Goal: Transaction & Acquisition: Download file/media

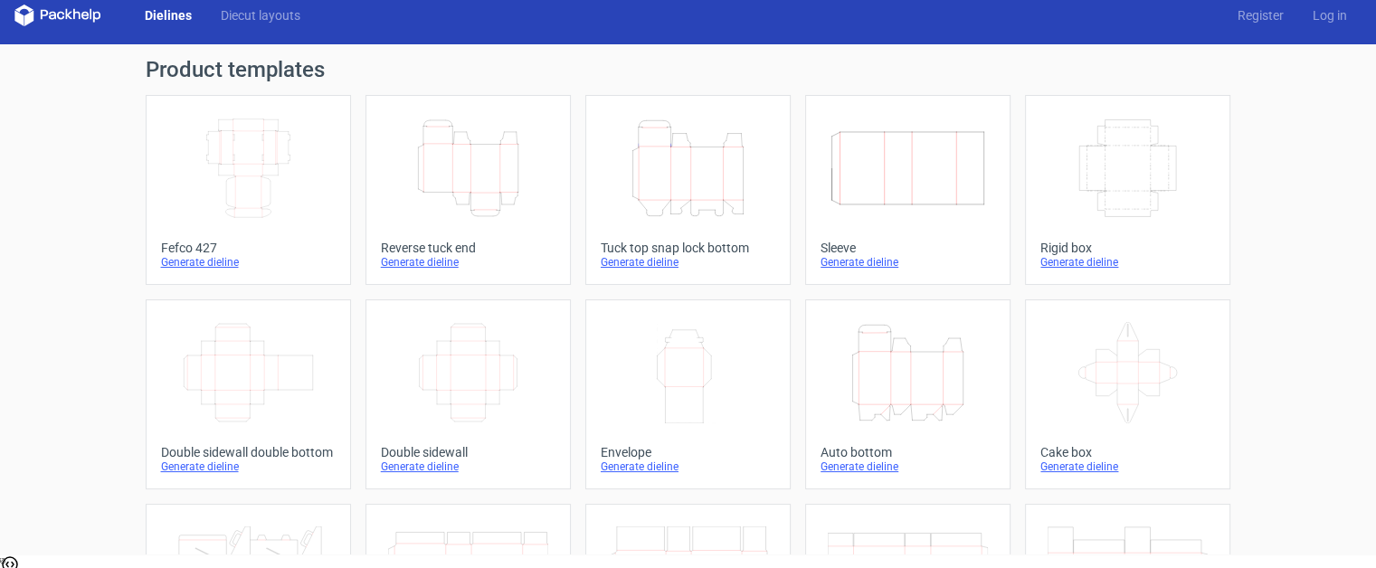
click at [423, 195] on icon "Height Depth Width" at bounding box center [468, 168] width 160 height 101
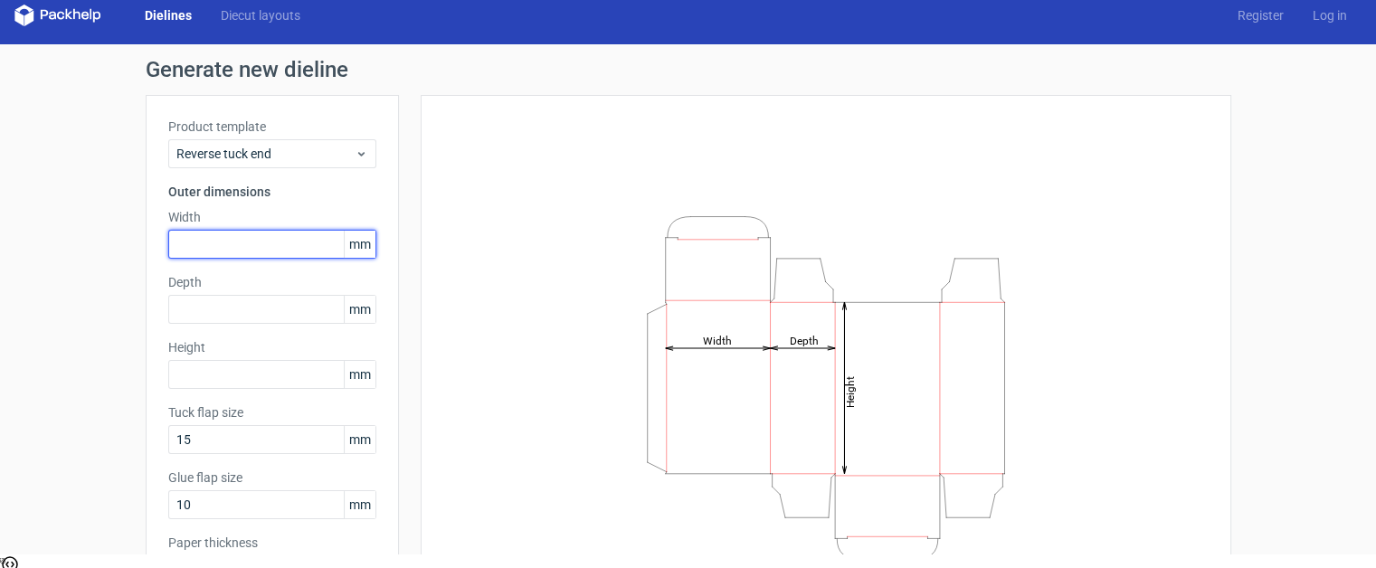
click at [209, 242] on input "text" at bounding box center [272, 244] width 208 height 29
type input "64"
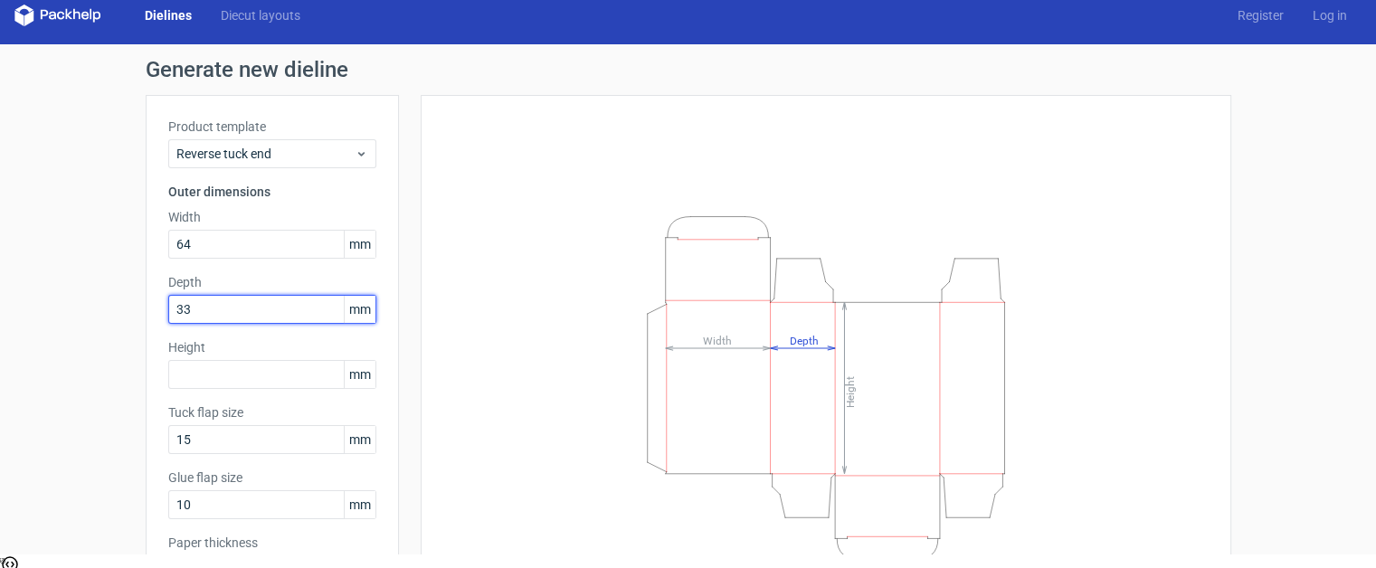
type input "33"
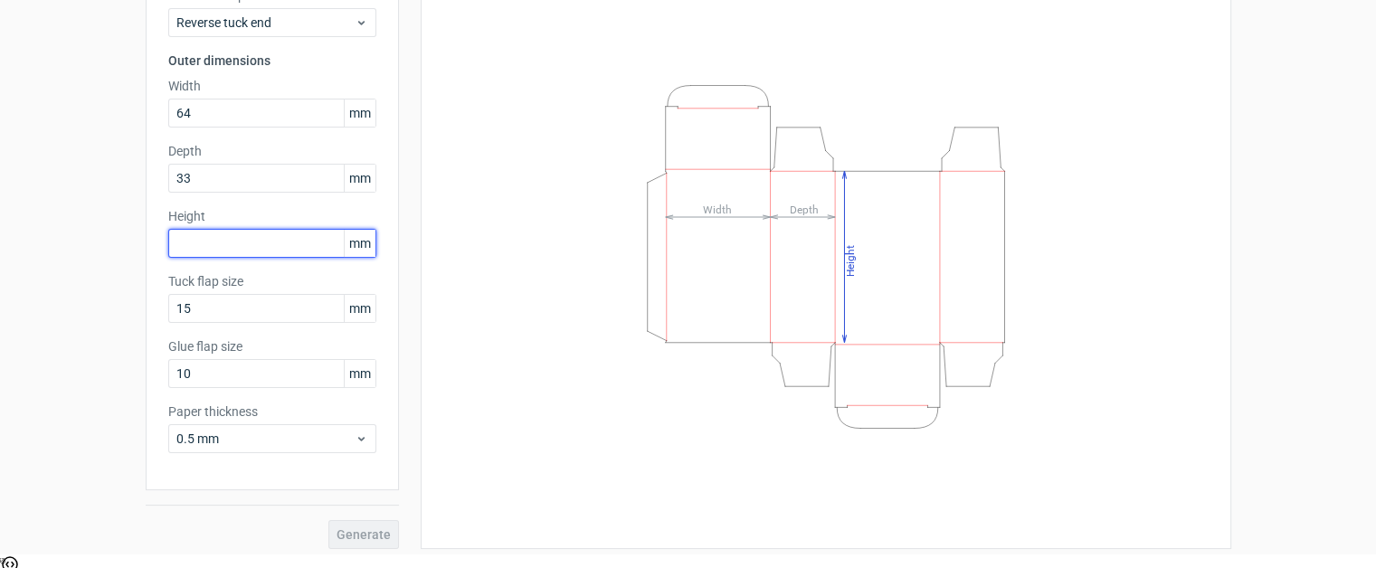
scroll to position [139, 0]
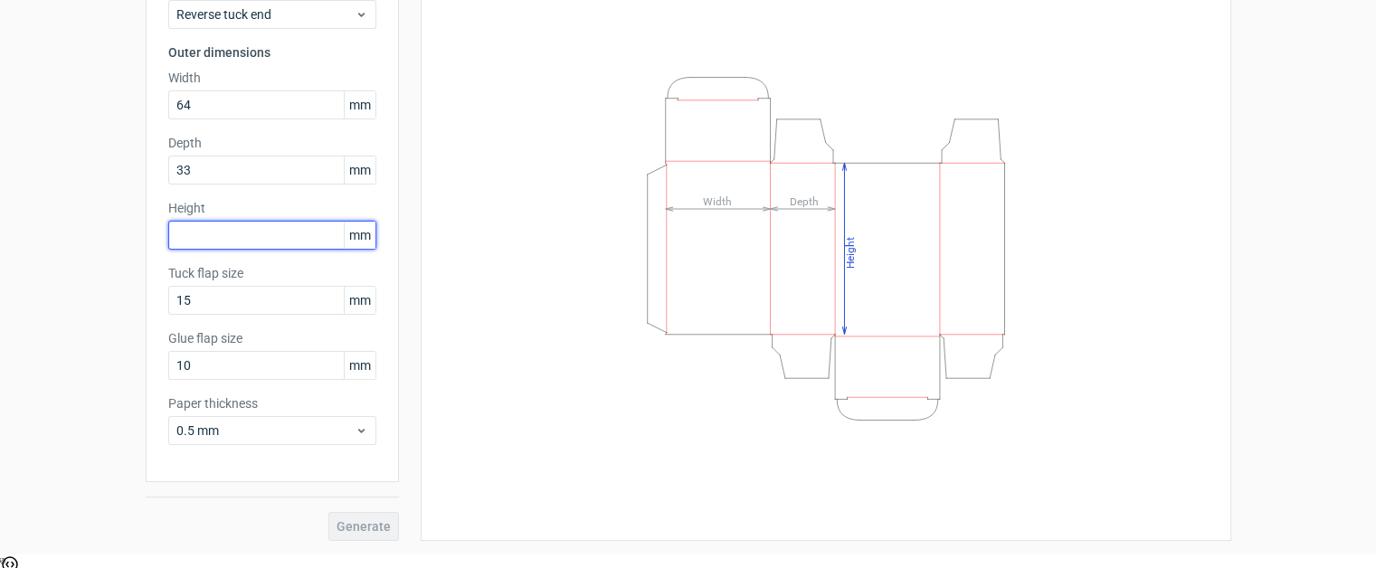
click at [257, 230] on input "text" at bounding box center [272, 235] width 208 height 29
type input "105"
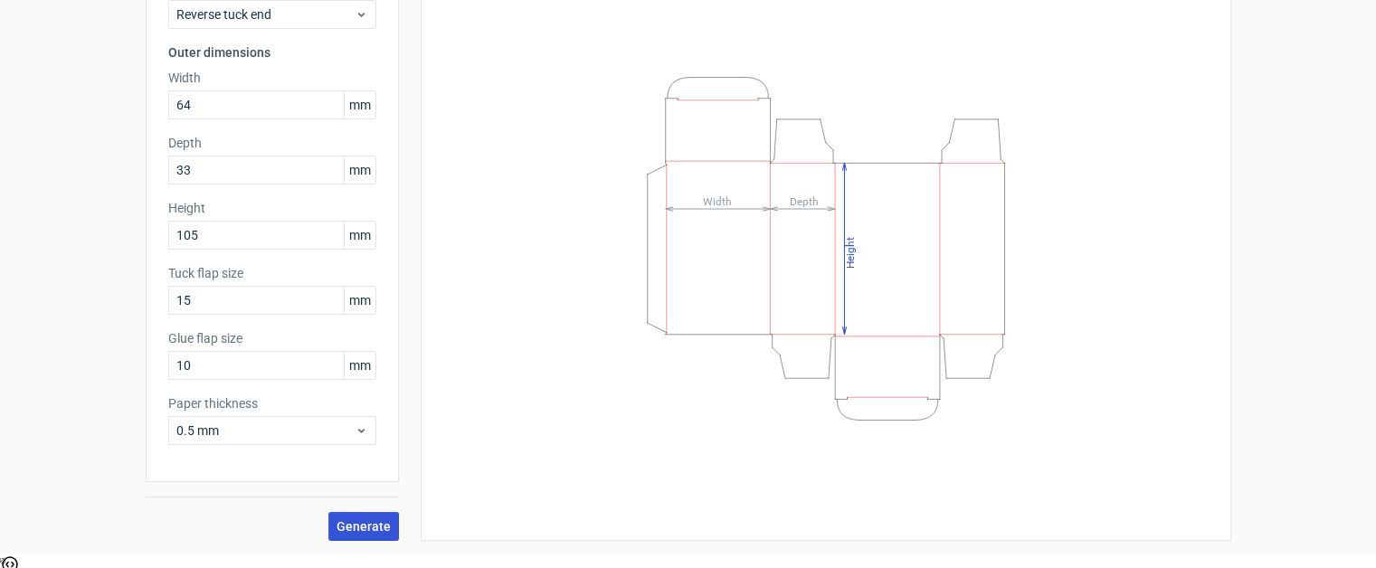
click at [366, 520] on span "Generate" at bounding box center [364, 526] width 54 height 13
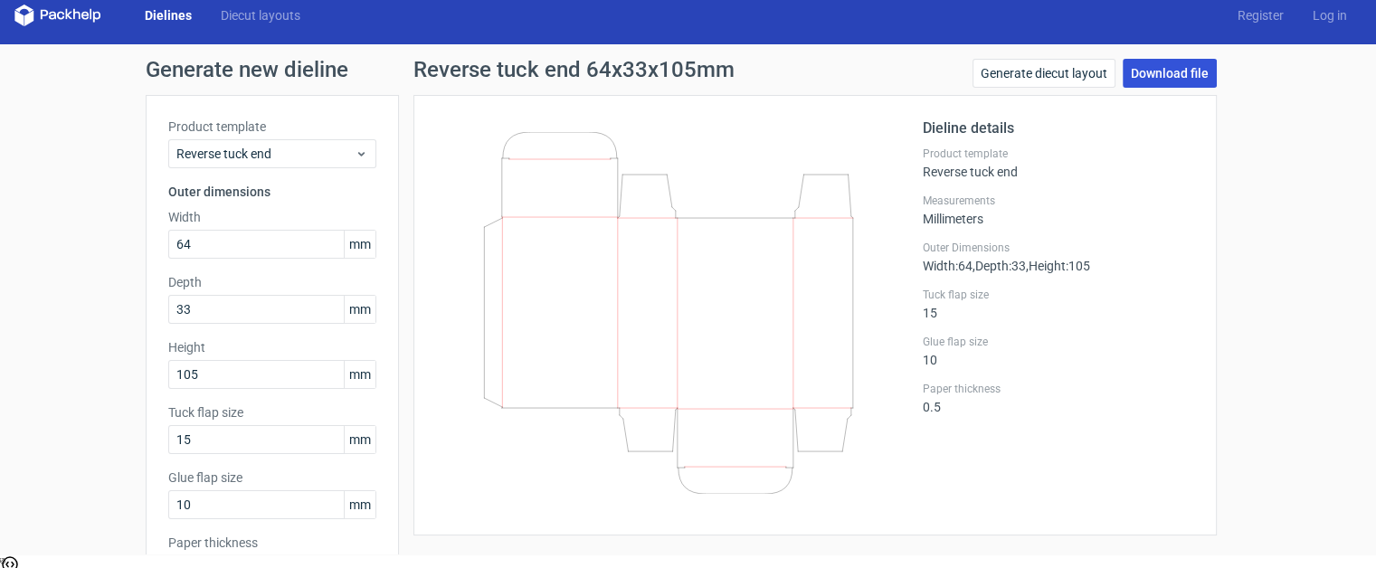
click at [1155, 68] on link "Download file" at bounding box center [1170, 73] width 94 height 29
